Goal: Information Seeking & Learning: Learn about a topic

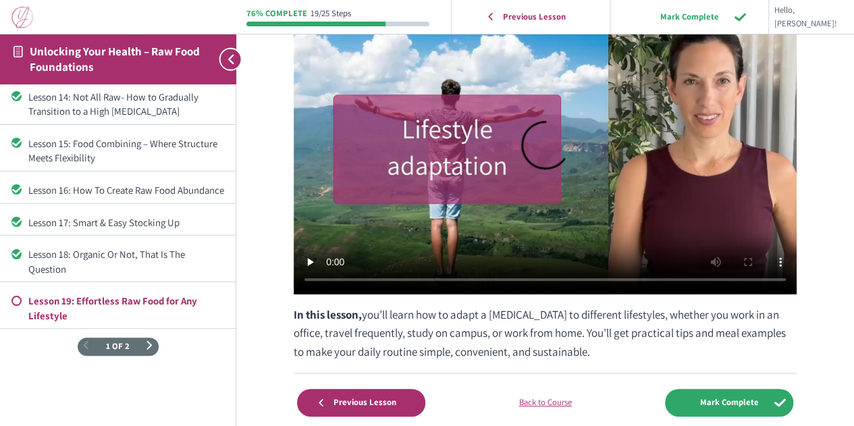
scroll to position [203, 0]
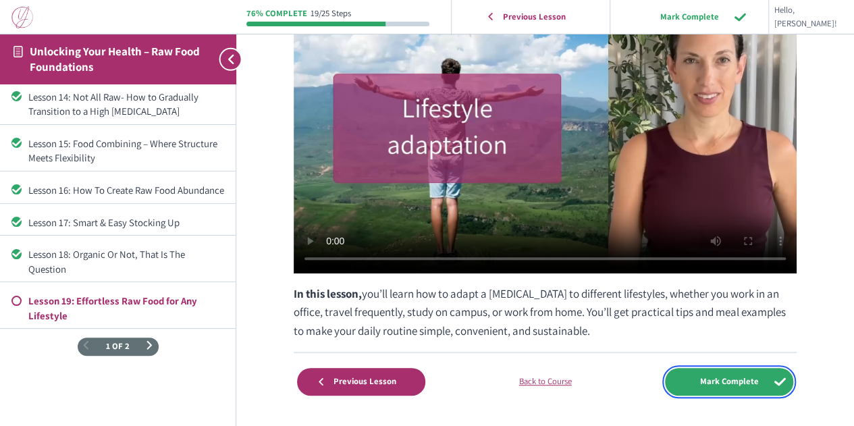
click at [688, 382] on input "Mark Complete" at bounding box center [729, 382] width 128 height 28
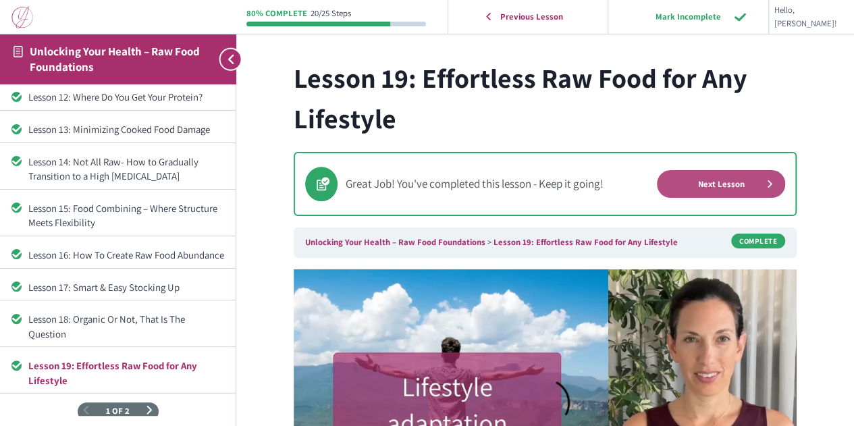
scroll to position [587, 0]
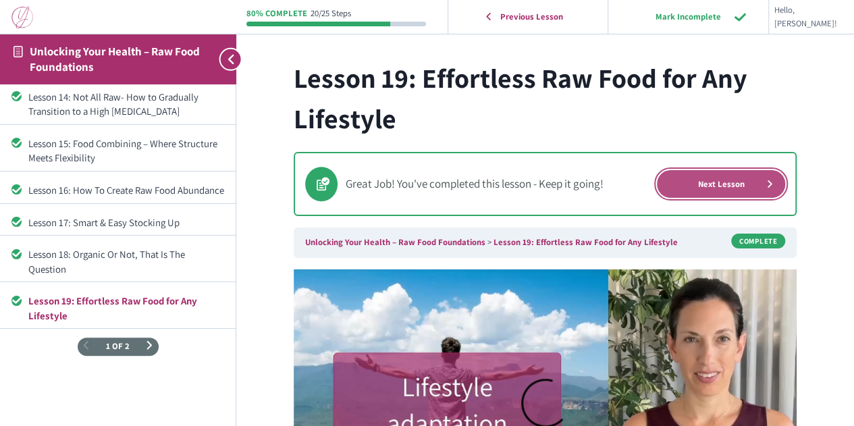
click at [700, 180] on link "Next Lesson" at bounding box center [721, 184] width 128 height 28
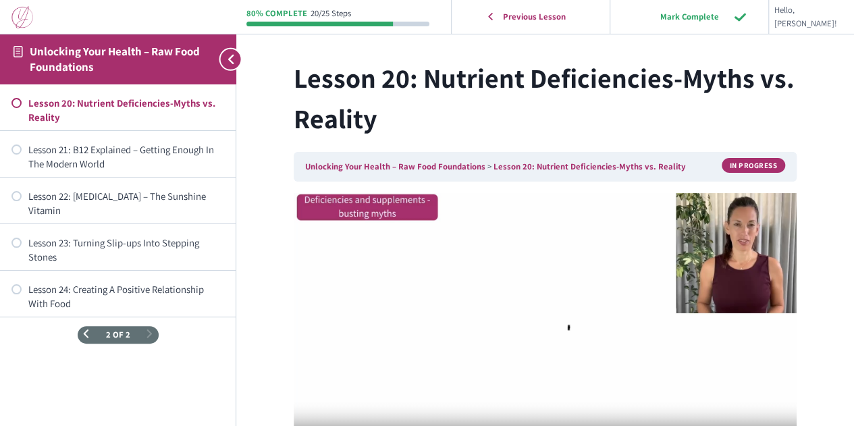
click at [355, 211] on video at bounding box center [545, 334] width 503 height 283
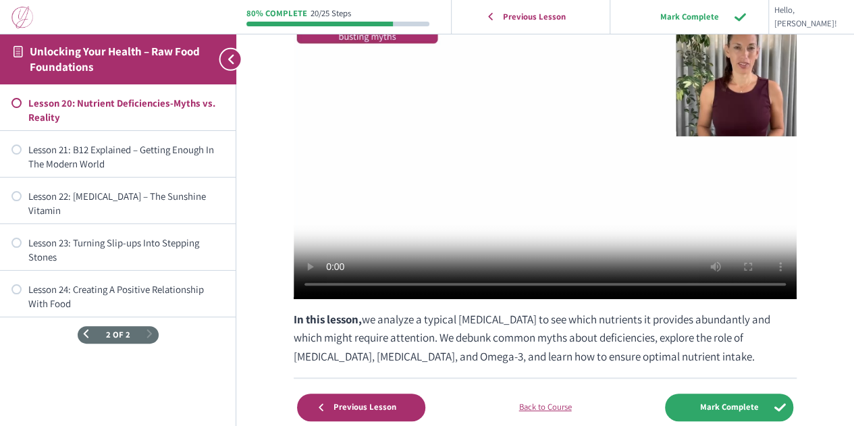
scroll to position [109, 0]
